Goal: Communication & Community: Answer question/provide support

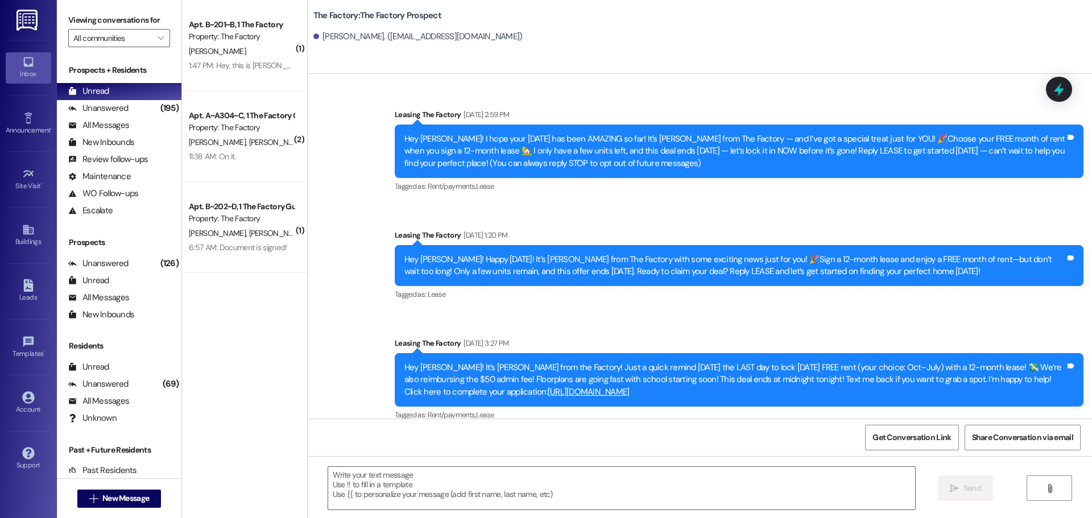
scroll to position [5412, 0]
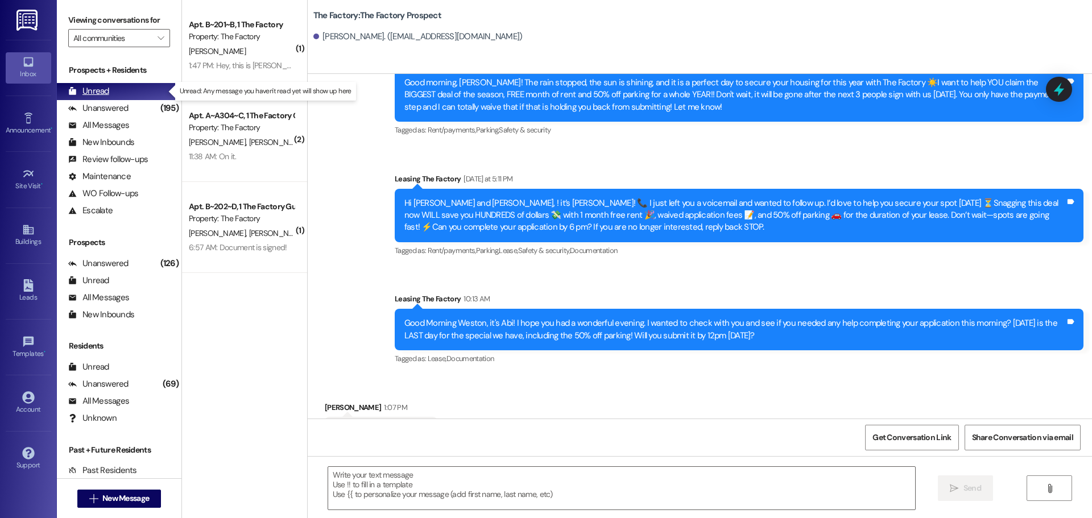
click at [110, 90] on div "Unread (0)" at bounding box center [119, 91] width 125 height 17
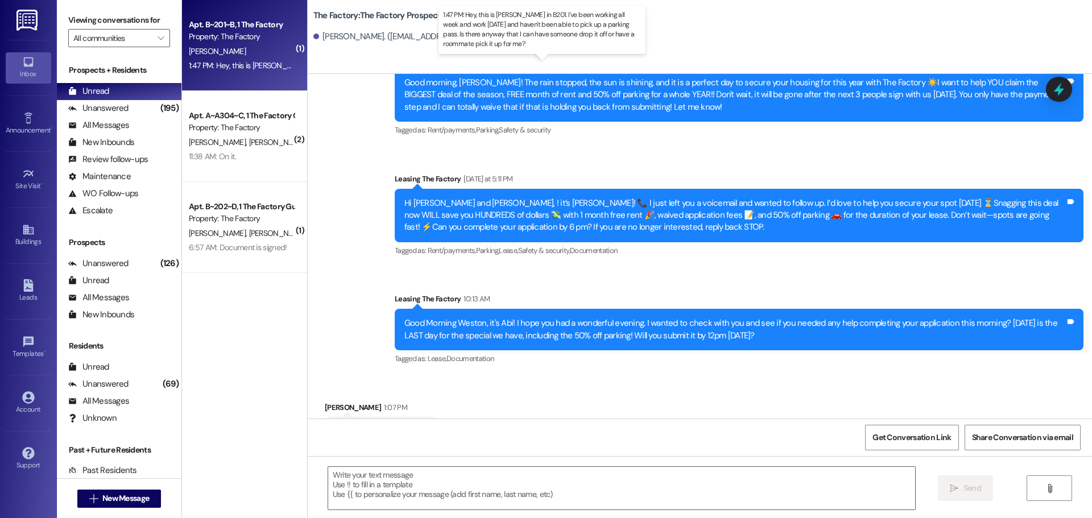
click at [251, 68] on div "1:47 PM: Hey, this is [PERSON_NAME] in B201. I've been working all week and wor…" at bounding box center [563, 65] width 749 height 10
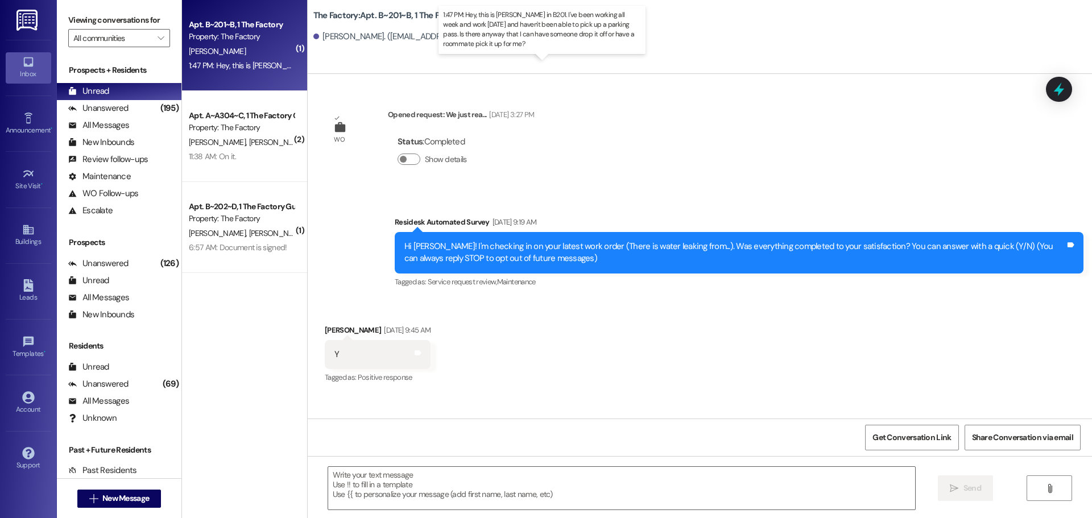
scroll to position [11419, 0]
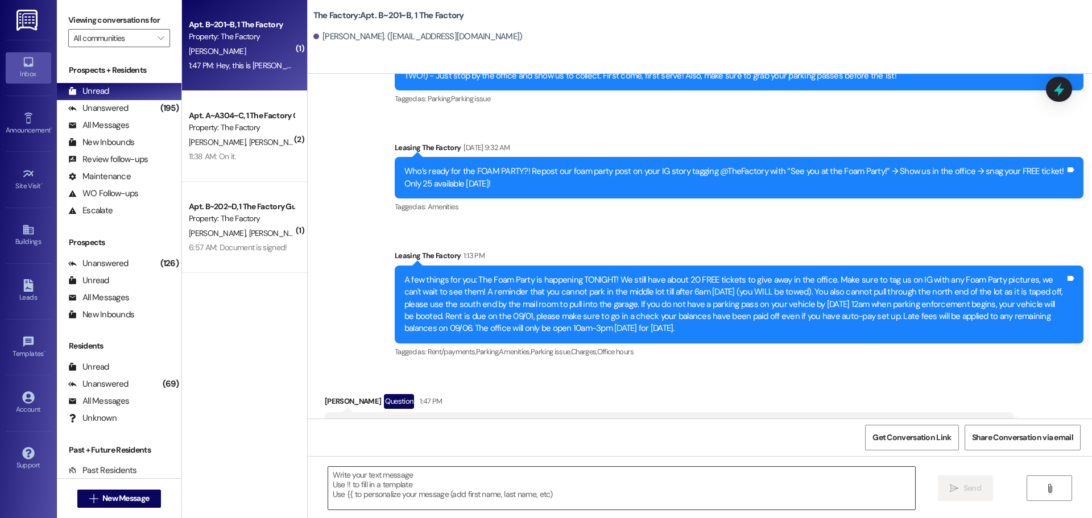
click at [329, 482] on textarea at bounding box center [621, 488] width 587 height 43
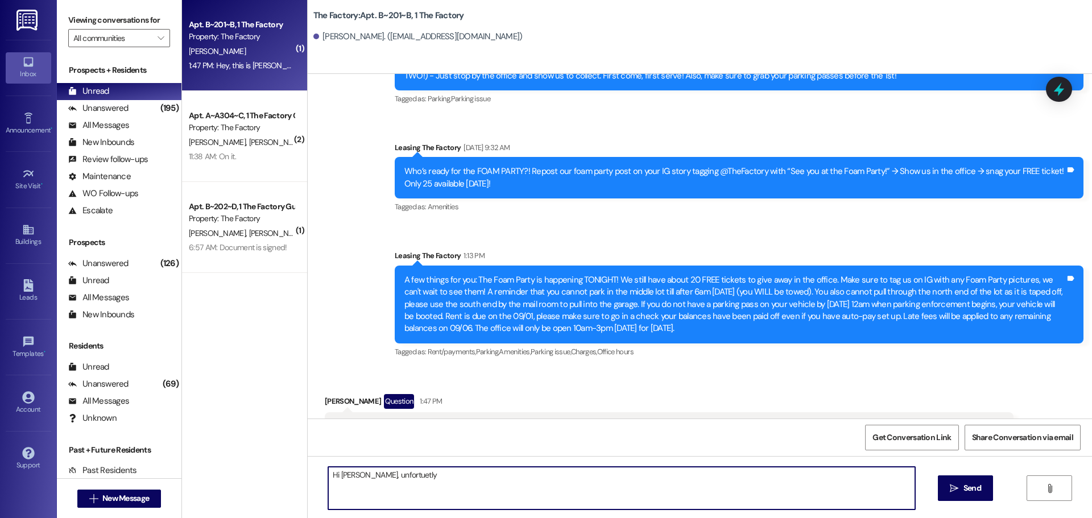
drag, startPoint x: 375, startPoint y: 476, endPoint x: 420, endPoint y: 491, distance: 46.7
click at [420, 491] on textarea "Hi [PERSON_NAME], unfortuetly" at bounding box center [621, 488] width 587 height 43
drag, startPoint x: 402, startPoint y: 479, endPoint x: 362, endPoint y: 475, distance: 40.6
click at [362, 475] on textarea "Hi [PERSON_NAME], unfortuetly" at bounding box center [621, 488] width 587 height 43
drag, startPoint x: 380, startPoint y: 476, endPoint x: 418, endPoint y: 491, distance: 41.4
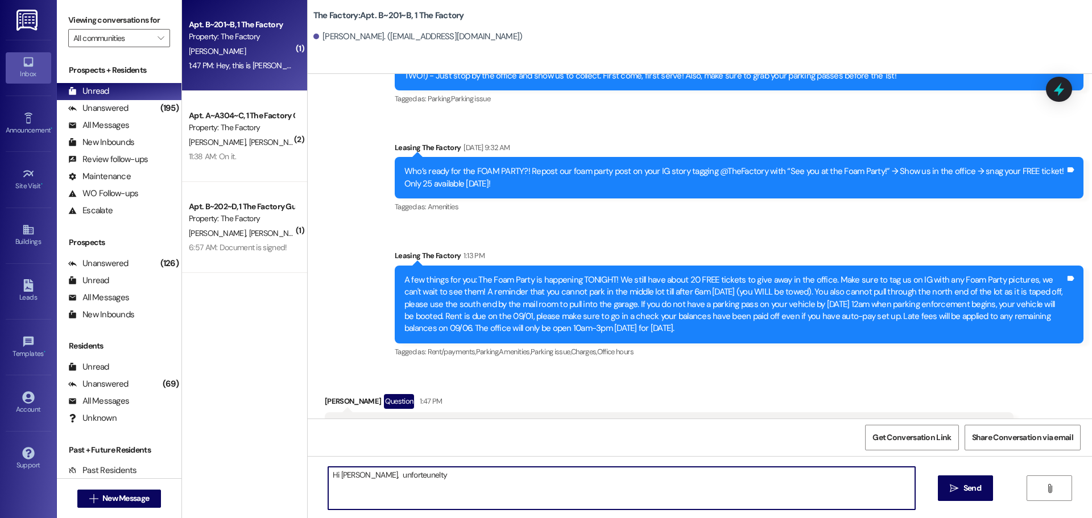
click at [418, 492] on textarea "Hi [PERSON_NAME], unforteunelty" at bounding box center [621, 488] width 587 height 43
drag, startPoint x: 417, startPoint y: 481, endPoint x: 367, endPoint y: 478, distance: 50.7
click at [367, 478] on textarea "Hi [PERSON_NAME], unforteunelty" at bounding box center [621, 488] width 587 height 43
type textarea "Hi [PERSON_NAME], thank you for inquiry. Unfortunately, you need to pick it up …"
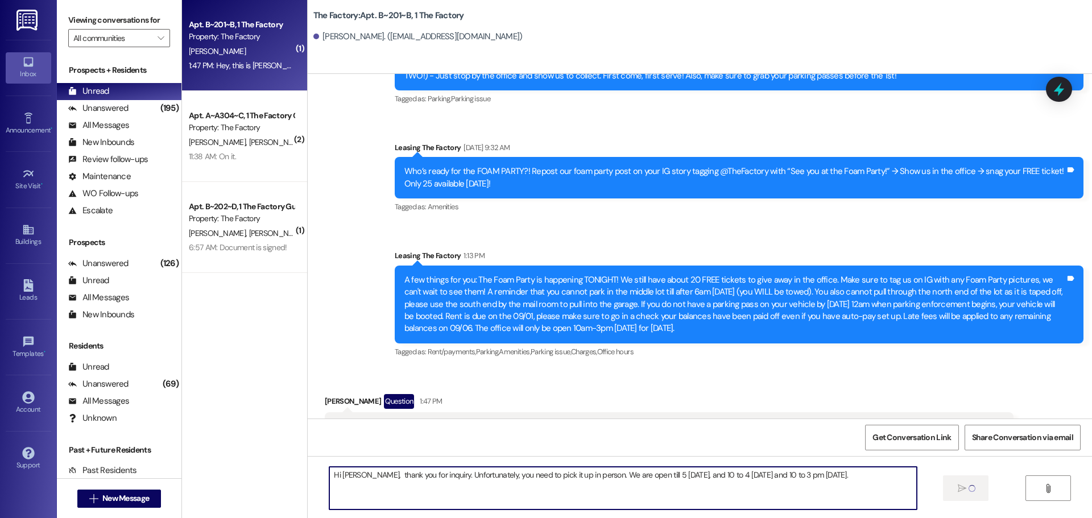
scroll to position [11419, 0]
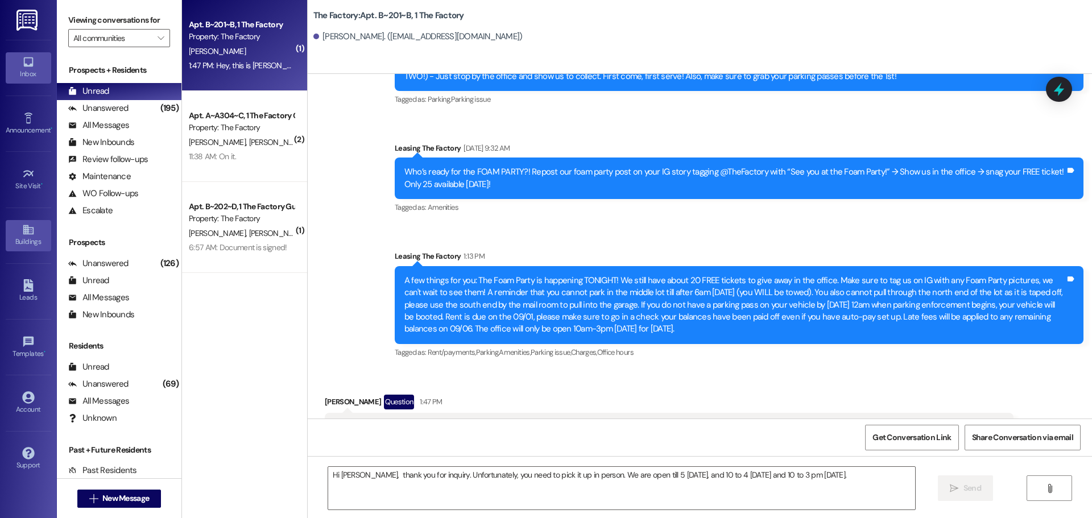
click at [38, 229] on link "Buildings" at bounding box center [28, 235] width 45 height 31
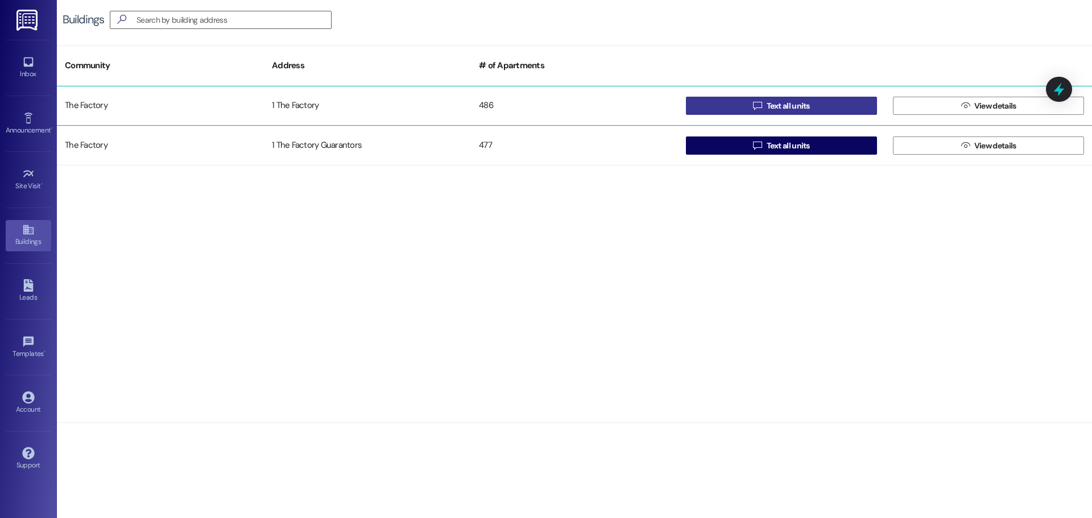
click at [745, 111] on button " Text all units" at bounding box center [781, 106] width 191 height 18
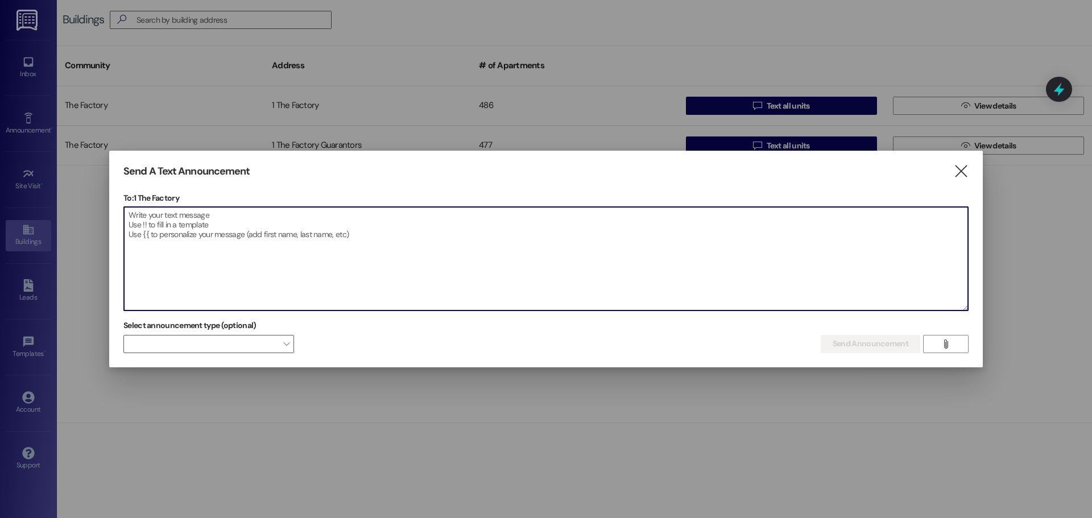
click at [406, 269] on textarea at bounding box center [546, 258] width 844 height 103
paste textarea "Lorem Ipsumdo Sitame!!! Co ad elit sedd eiu tempori, ut labo e dol magnaaliq en…"
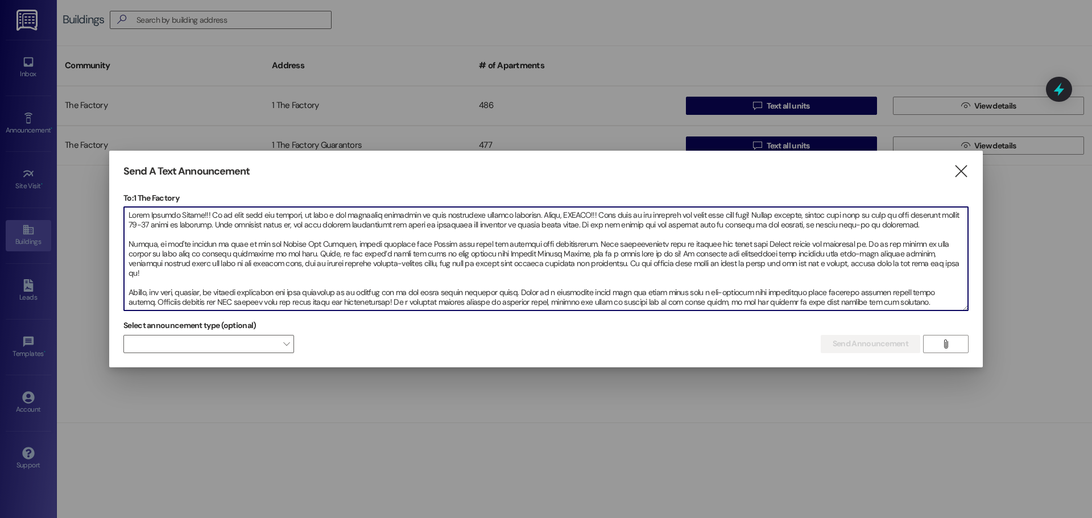
scroll to position [35, 0]
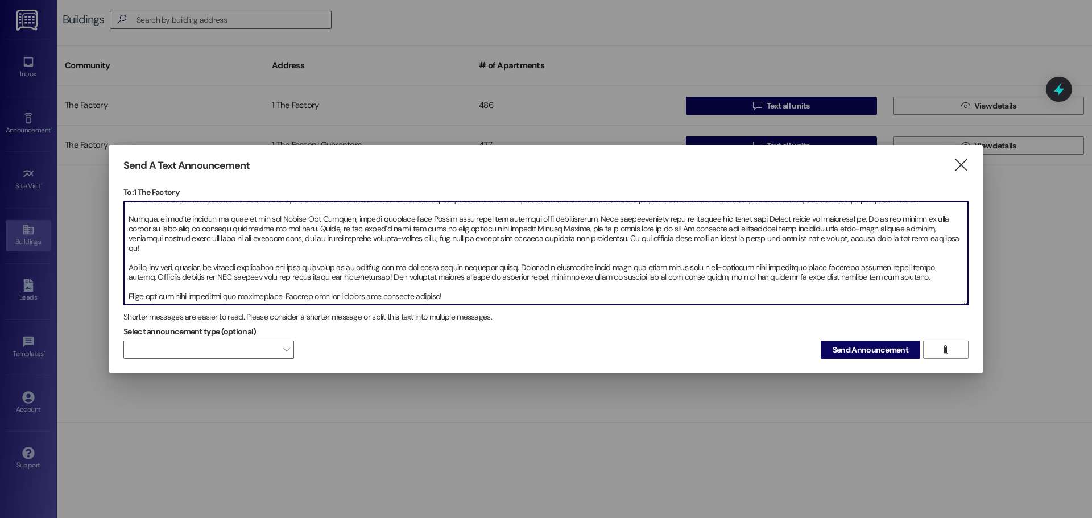
click at [129, 289] on textarea at bounding box center [546, 252] width 844 height 103
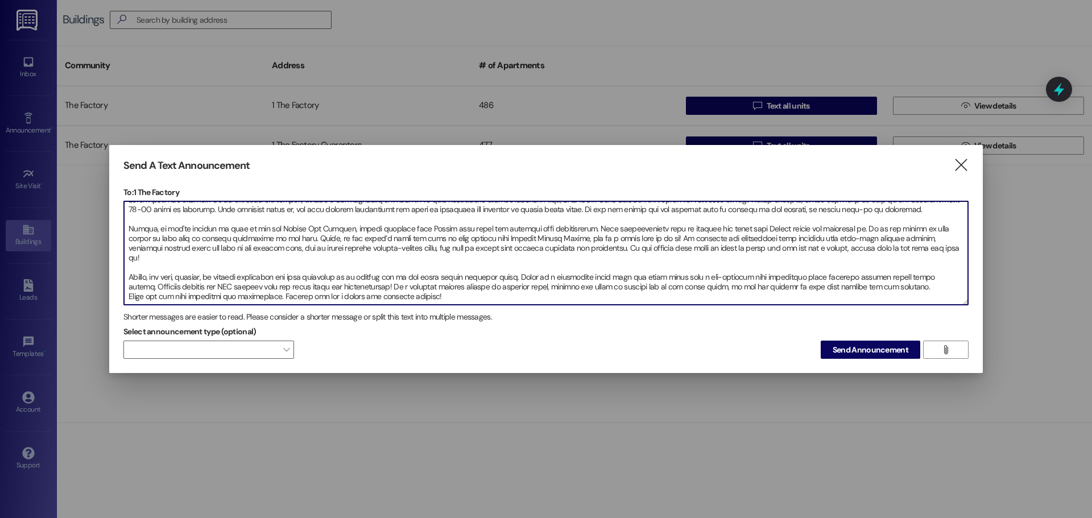
scroll to position [29, 0]
click at [127, 268] on textarea at bounding box center [546, 252] width 844 height 103
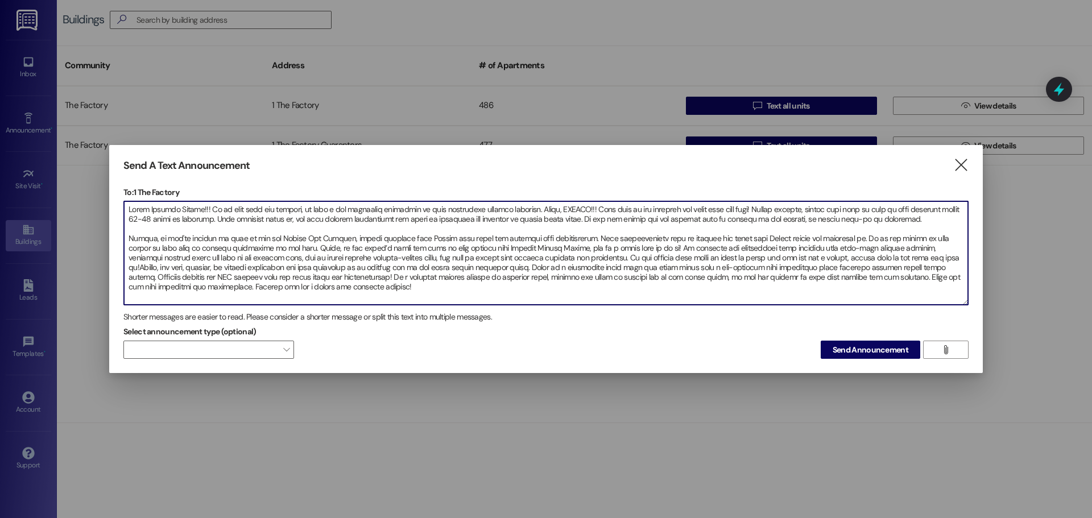
scroll to position [10, 0]
click at [131, 238] on textarea at bounding box center [546, 252] width 844 height 103
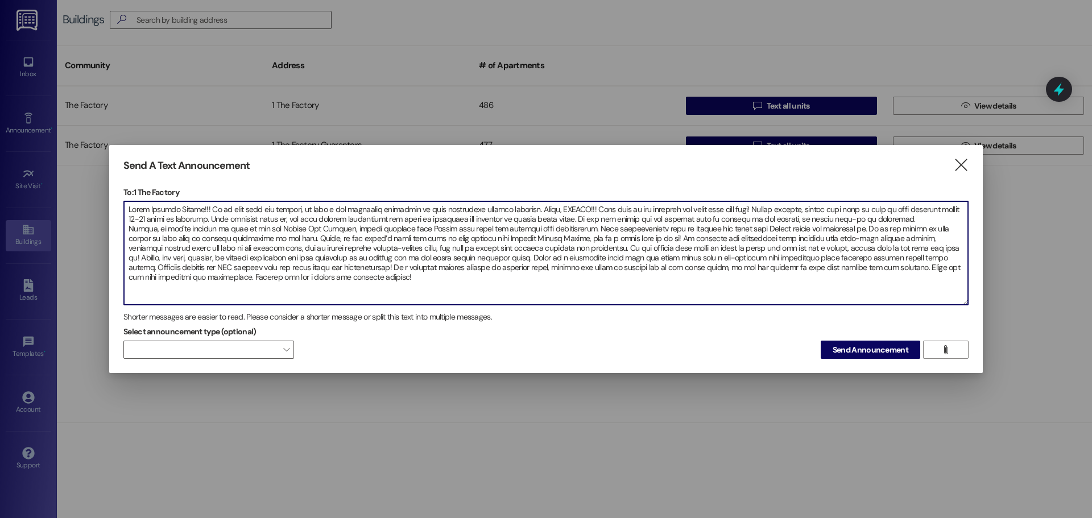
scroll to position [0, 0]
type textarea "Lorem Ipsumdo Sitame!!! Co ad elit sedd eiu tempori, ut labo e dol magnaaliq en…"
drag, startPoint x: 366, startPoint y: 281, endPoint x: 120, endPoint y: 192, distance: 262.1
click at [120, 192] on div "Send A Text Announcement  To: 1 The Factory  Drop image file here Shorter mes…" at bounding box center [545, 259] width 873 height 229
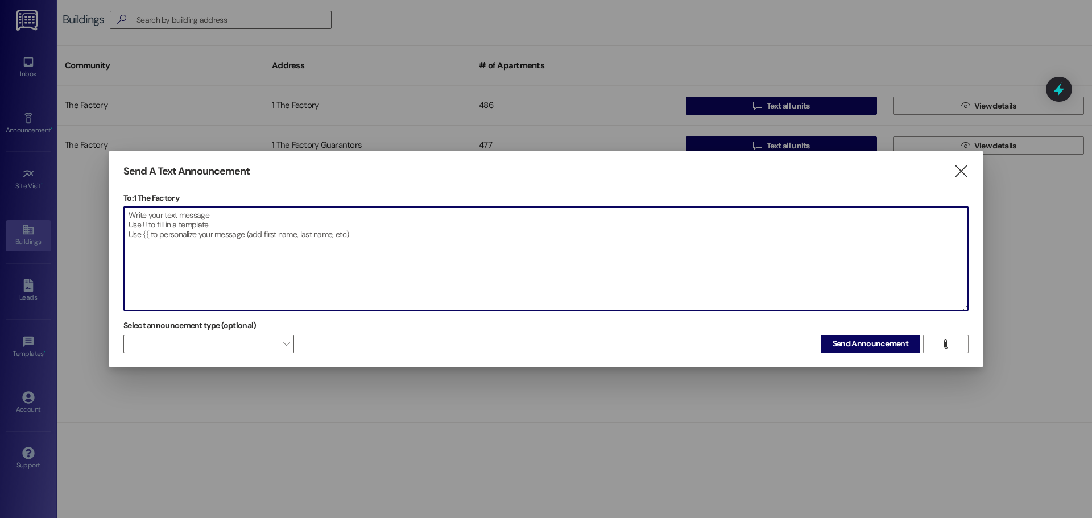
paste textarea "Lorem Ipsumdo Sitame!!! Co ad elit sedd eiu tempori, ut labo e dol magnaaliq en…"
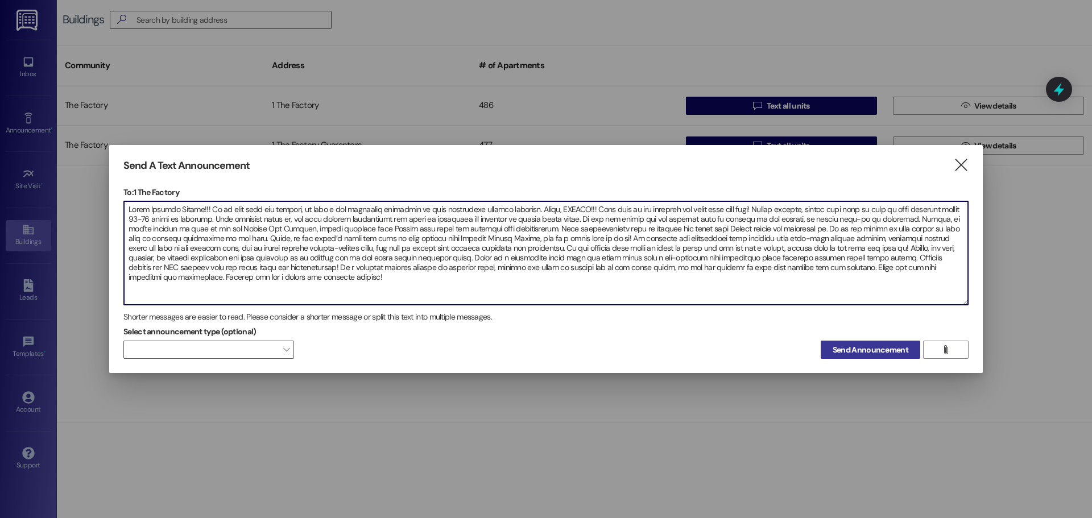
type textarea "Lorem Ipsumdo Sitame!!! Co ad elit sedd eiu tempori, ut labo e dol magnaaliq en…"
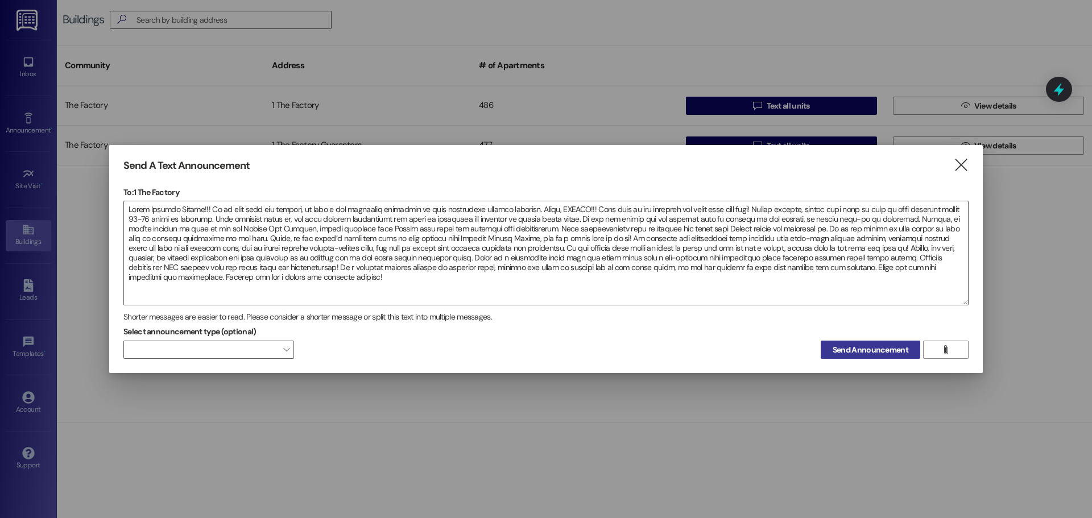
click at [826, 341] on button "Send Announcement" at bounding box center [870, 350] width 100 height 18
click at [961, 163] on icon "" at bounding box center [960, 165] width 15 height 12
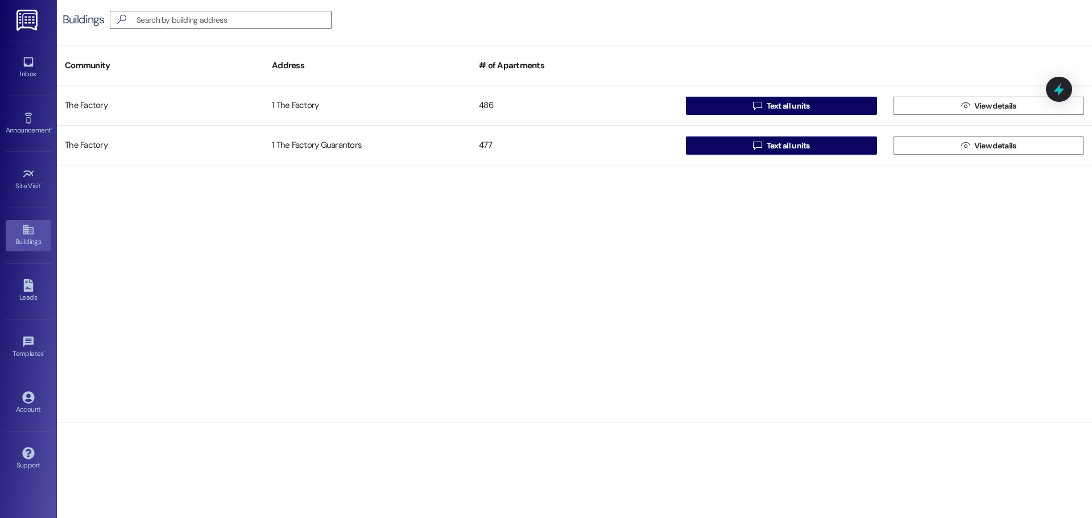
click at [33, 238] on div "Buildings" at bounding box center [28, 241] width 57 height 11
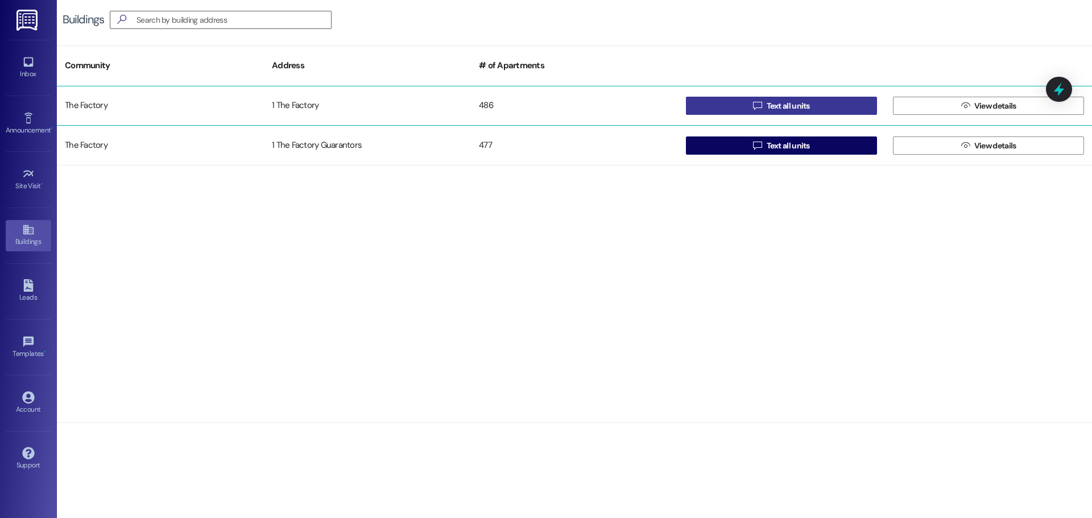
click at [717, 109] on button " Text all units" at bounding box center [781, 106] width 191 height 18
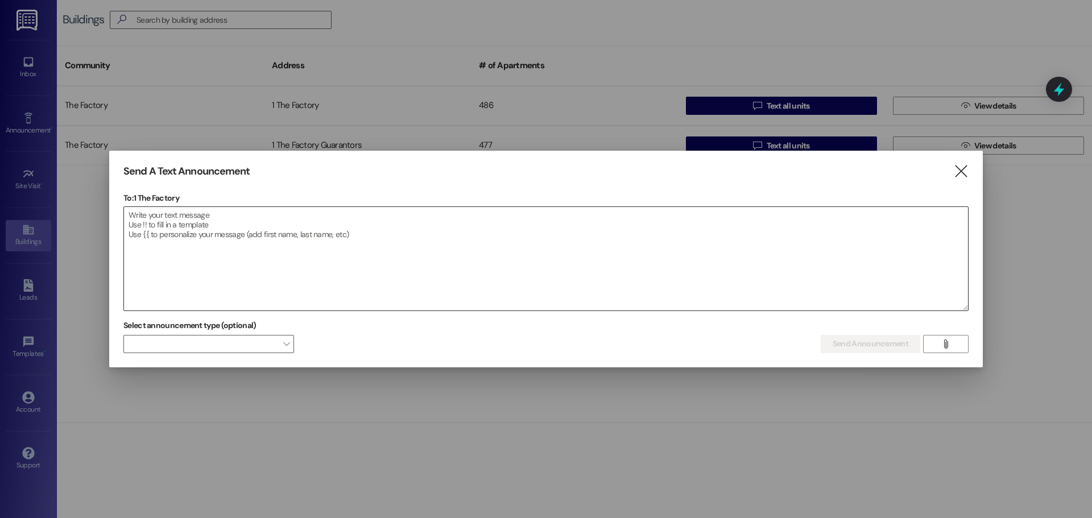
click at [375, 222] on textarea at bounding box center [546, 258] width 844 height 103
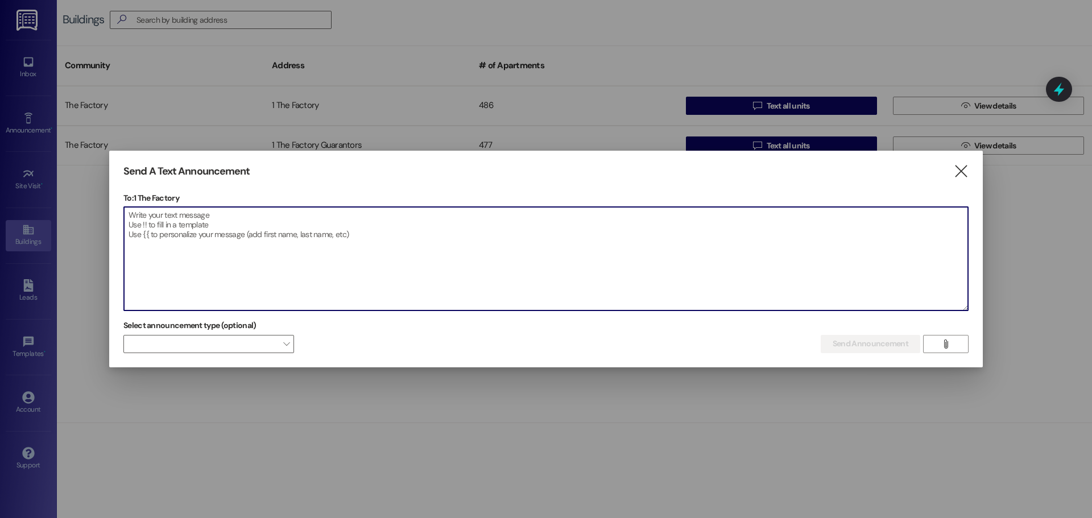
paste textarea "Lorem Ipsumdo Sitame!!! Co ad elit sedd eiu tempori, ut labo e dol magnaaliq en…"
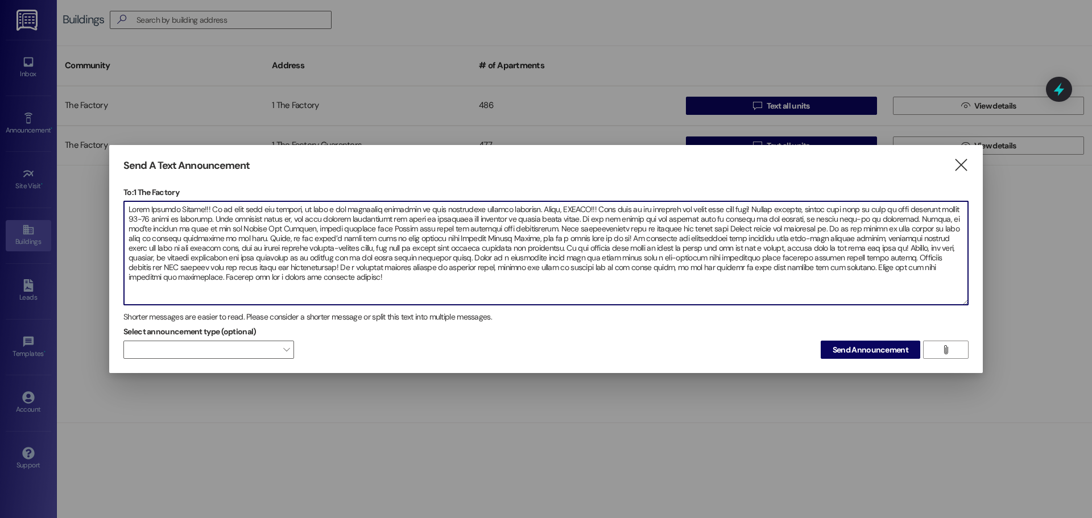
drag, startPoint x: 371, startPoint y: 277, endPoint x: 125, endPoint y: 231, distance: 250.6
click at [125, 231] on textarea at bounding box center [546, 252] width 844 height 103
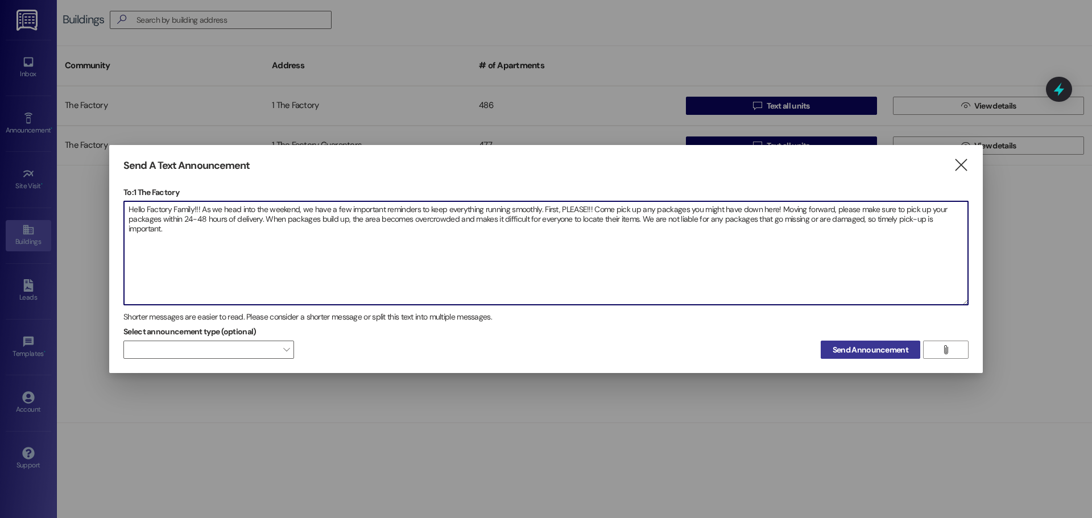
type textarea "Hello Factory Family!!! As we head into the weekend, we have a few important re…"
click at [840, 347] on span "Send Announcement" at bounding box center [870, 350] width 76 height 12
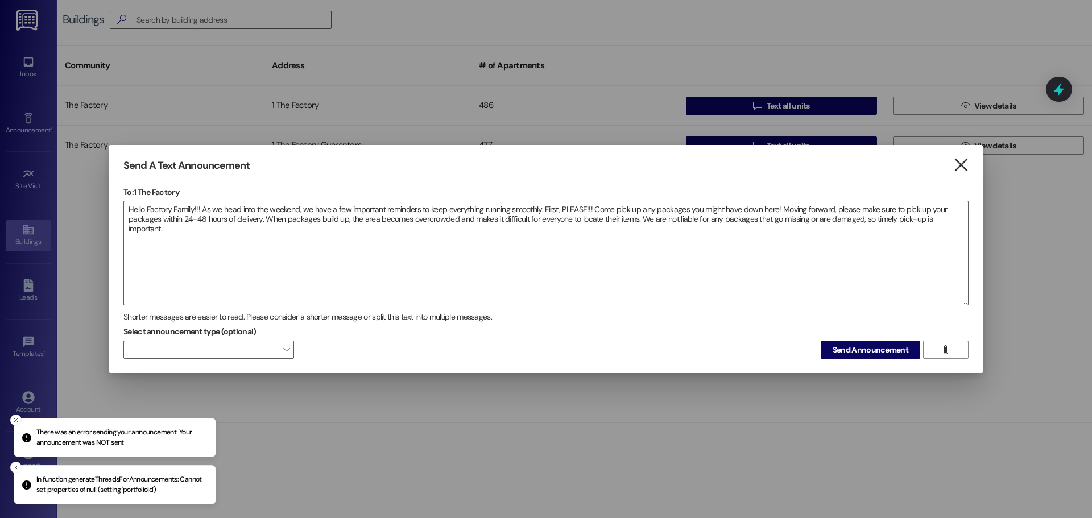
click at [955, 167] on icon "" at bounding box center [960, 165] width 15 height 12
